Goal: Obtain resource: Obtain resource

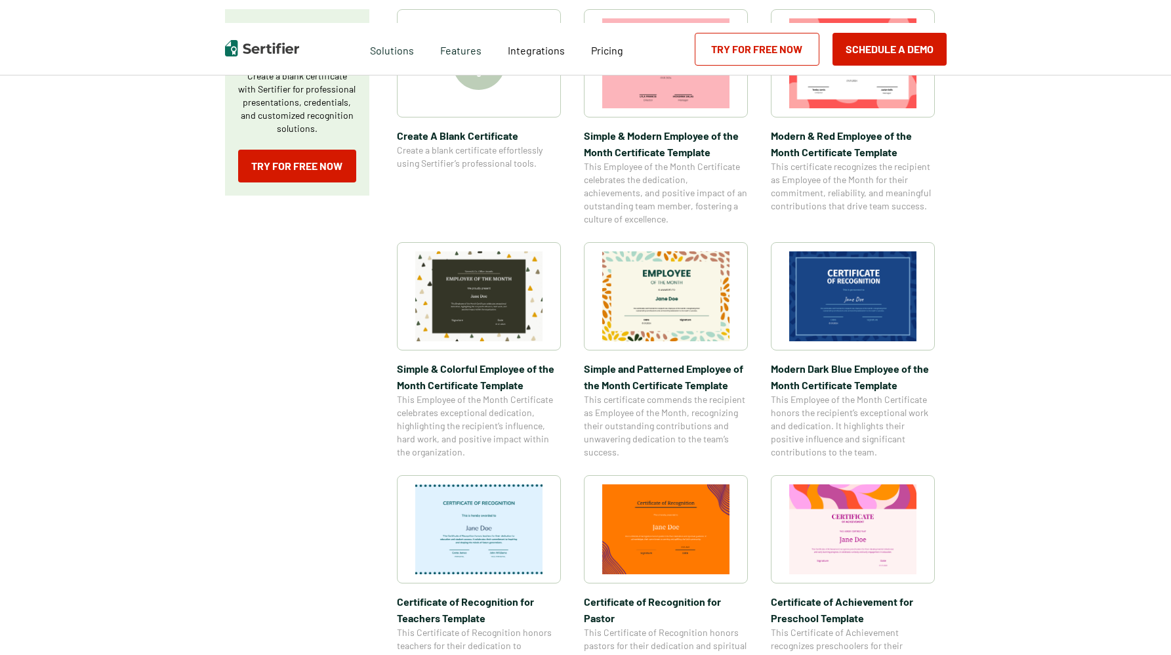
scroll to position [331, 0]
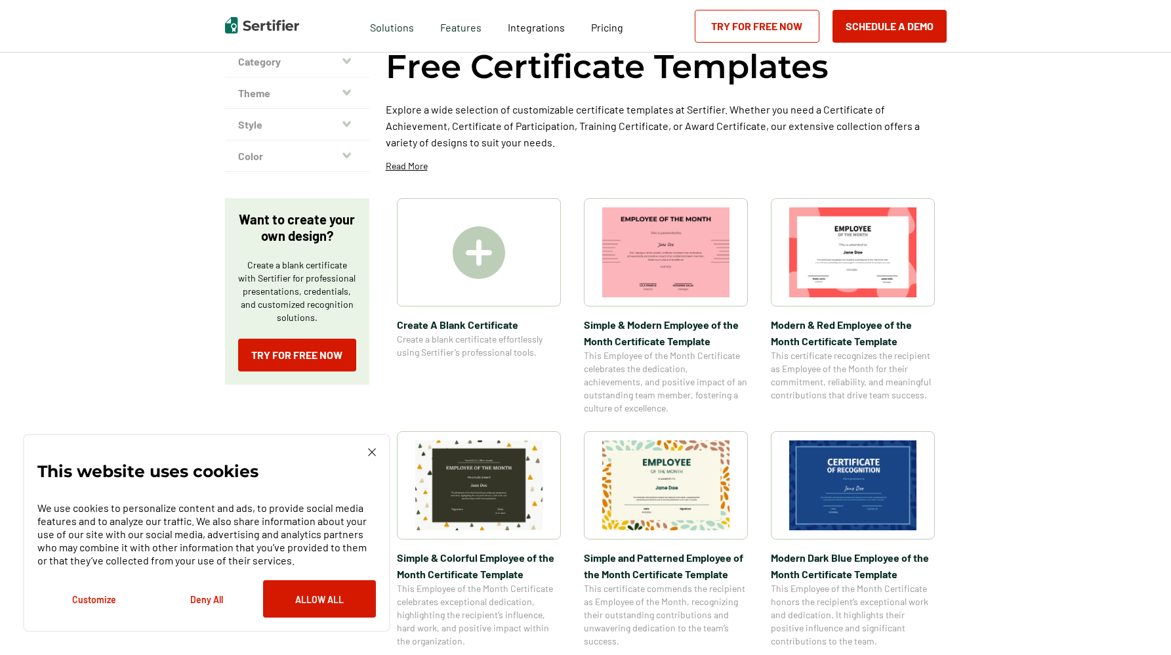
scroll to position [87, 0]
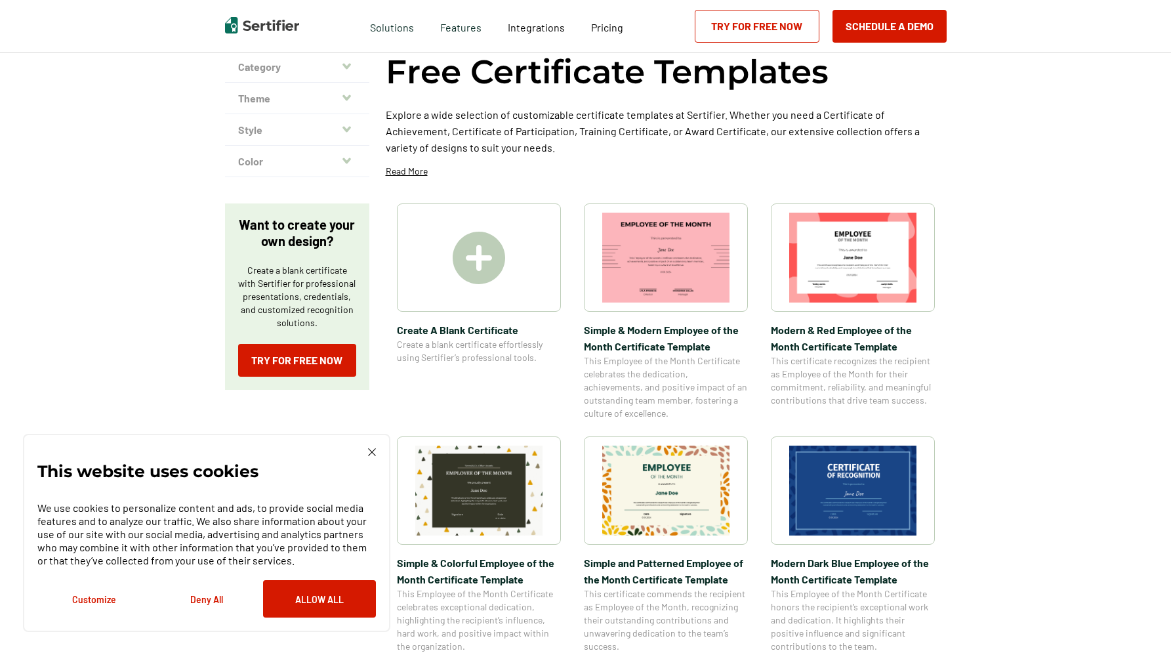
click at [838, 287] on img at bounding box center [852, 257] width 127 height 90
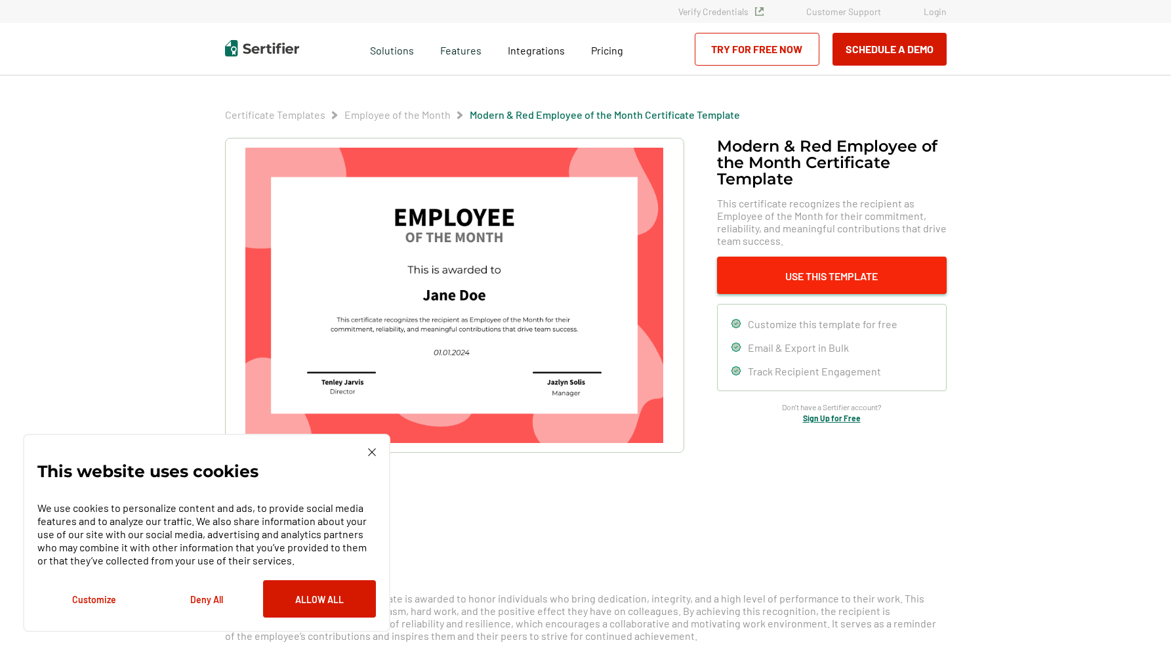
click at [802, 281] on button "Use This Template" at bounding box center [832, 274] width 230 height 37
